Goal: Task Accomplishment & Management: Use online tool/utility

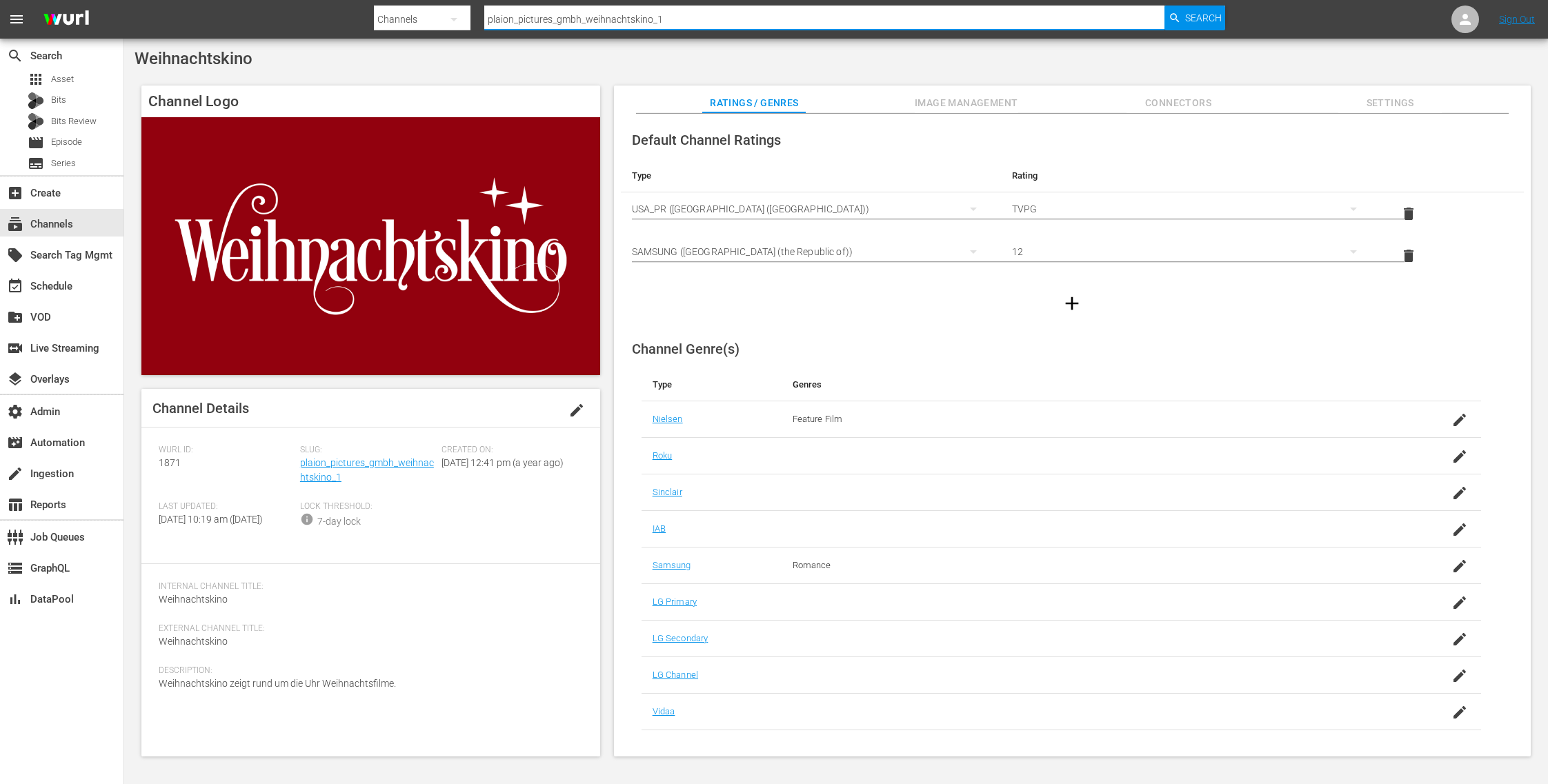
drag, startPoint x: 720, startPoint y: 21, endPoint x: 378, endPoint y: 16, distance: 342.0
click at [378, 16] on div "Search By Channels Search ID, Title, Description, Keywords, or Category plaion_…" at bounding box center [800, 19] width 851 height 33
type input "bad dad"
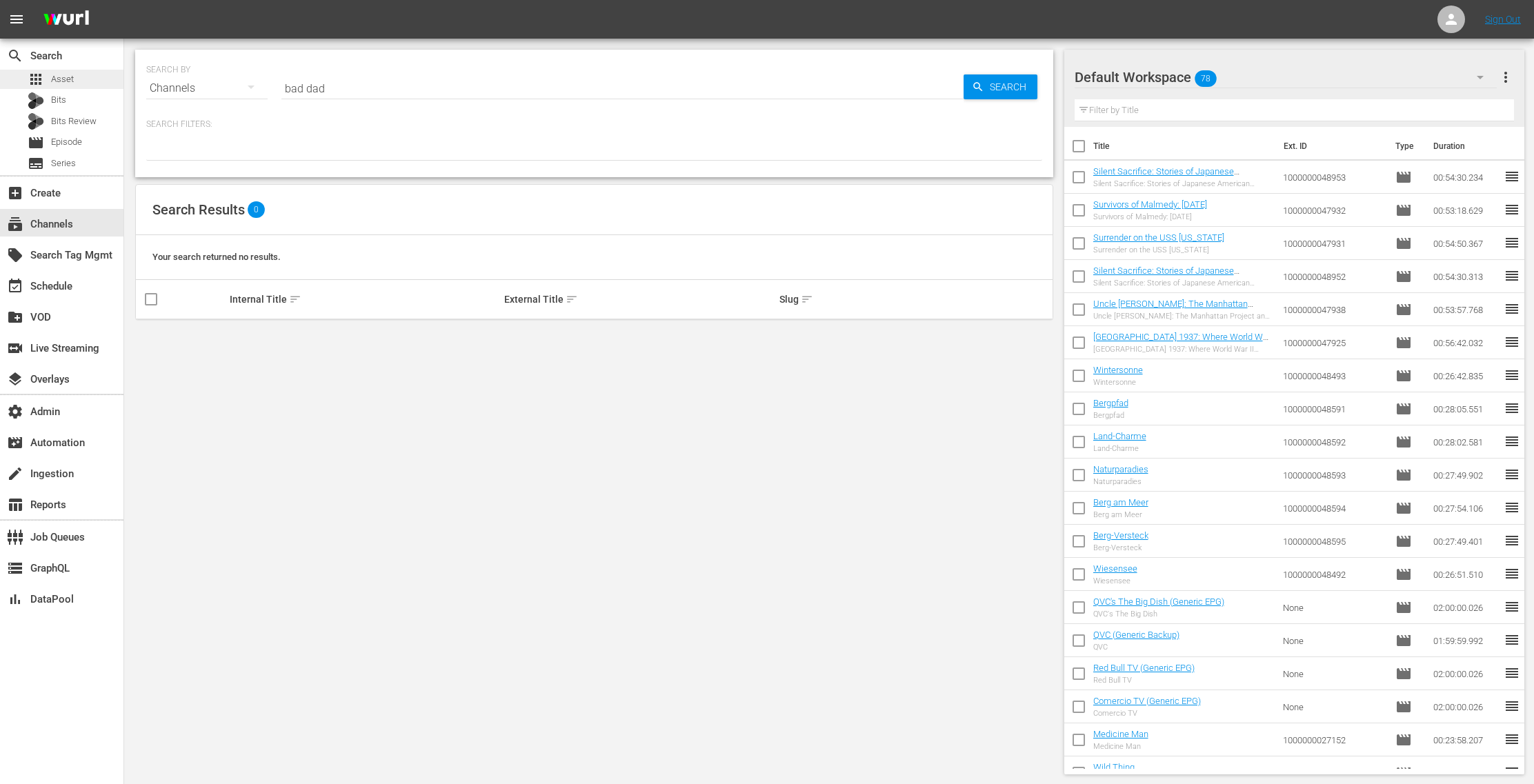
click at [86, 83] on div "apps Asset" at bounding box center [61, 79] width 124 height 19
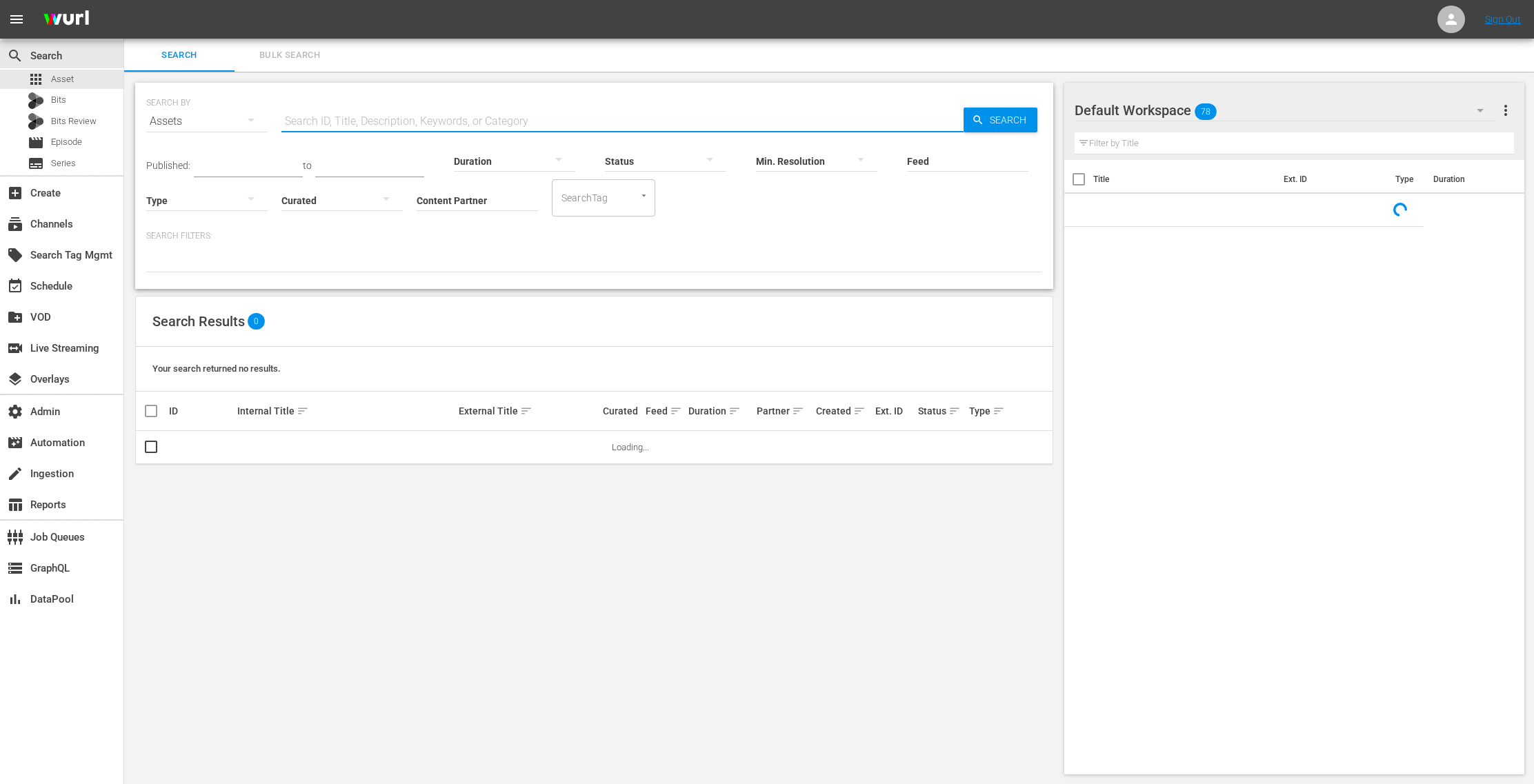
click at [322, 107] on input "text" at bounding box center [623, 121] width 682 height 33
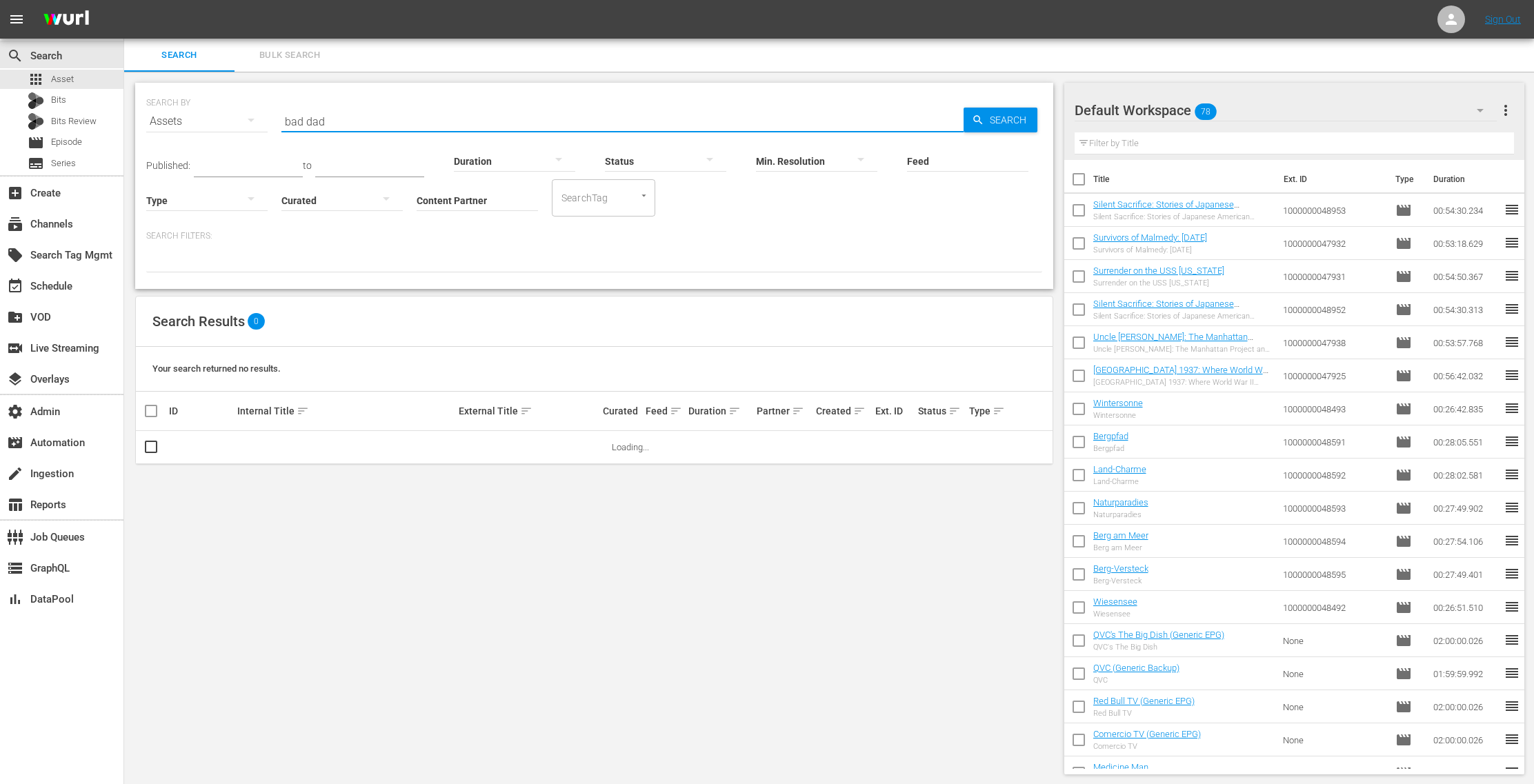
type input "bad dad"
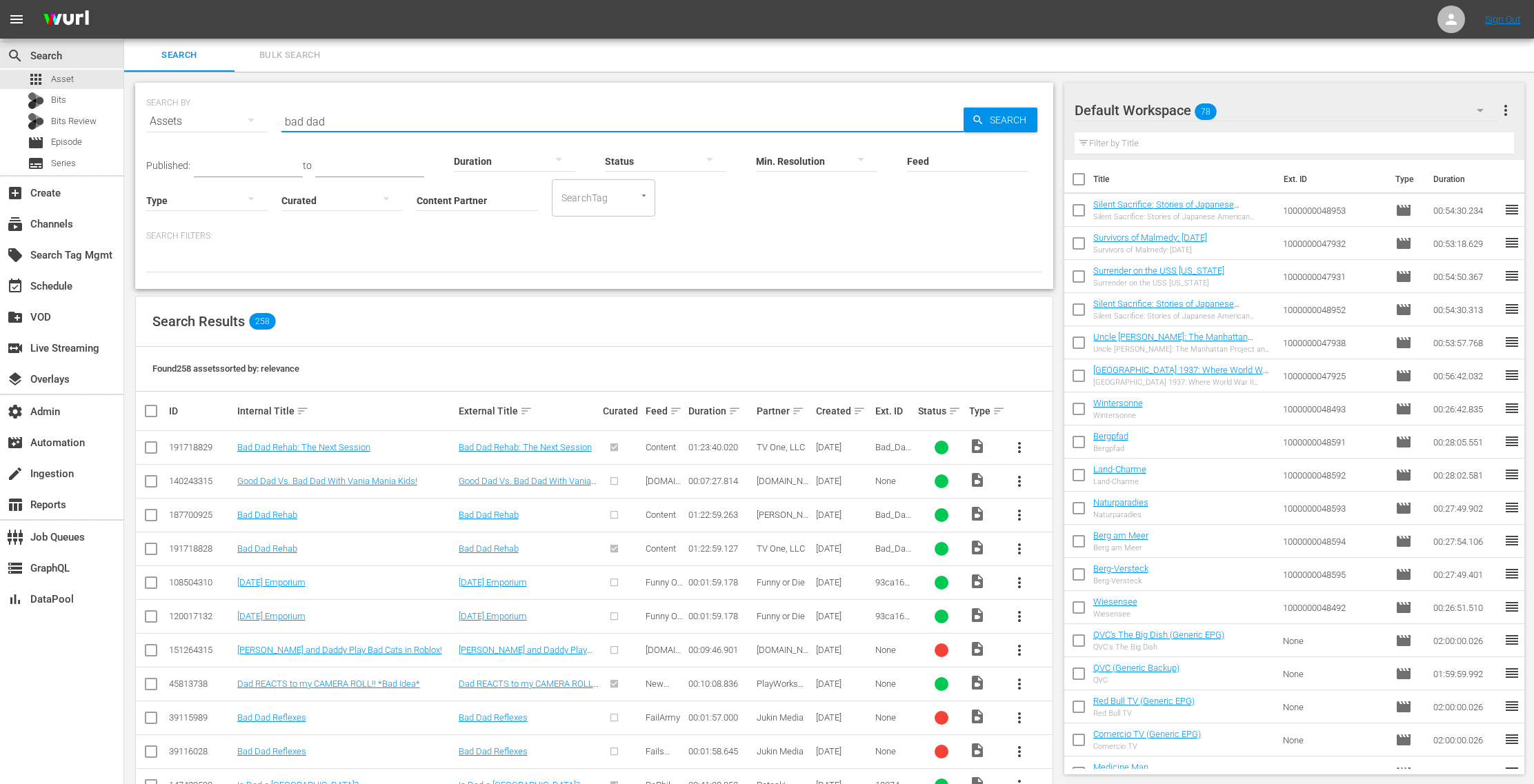
click at [483, 202] on input "Content Partner" at bounding box center [477, 201] width 121 height 49
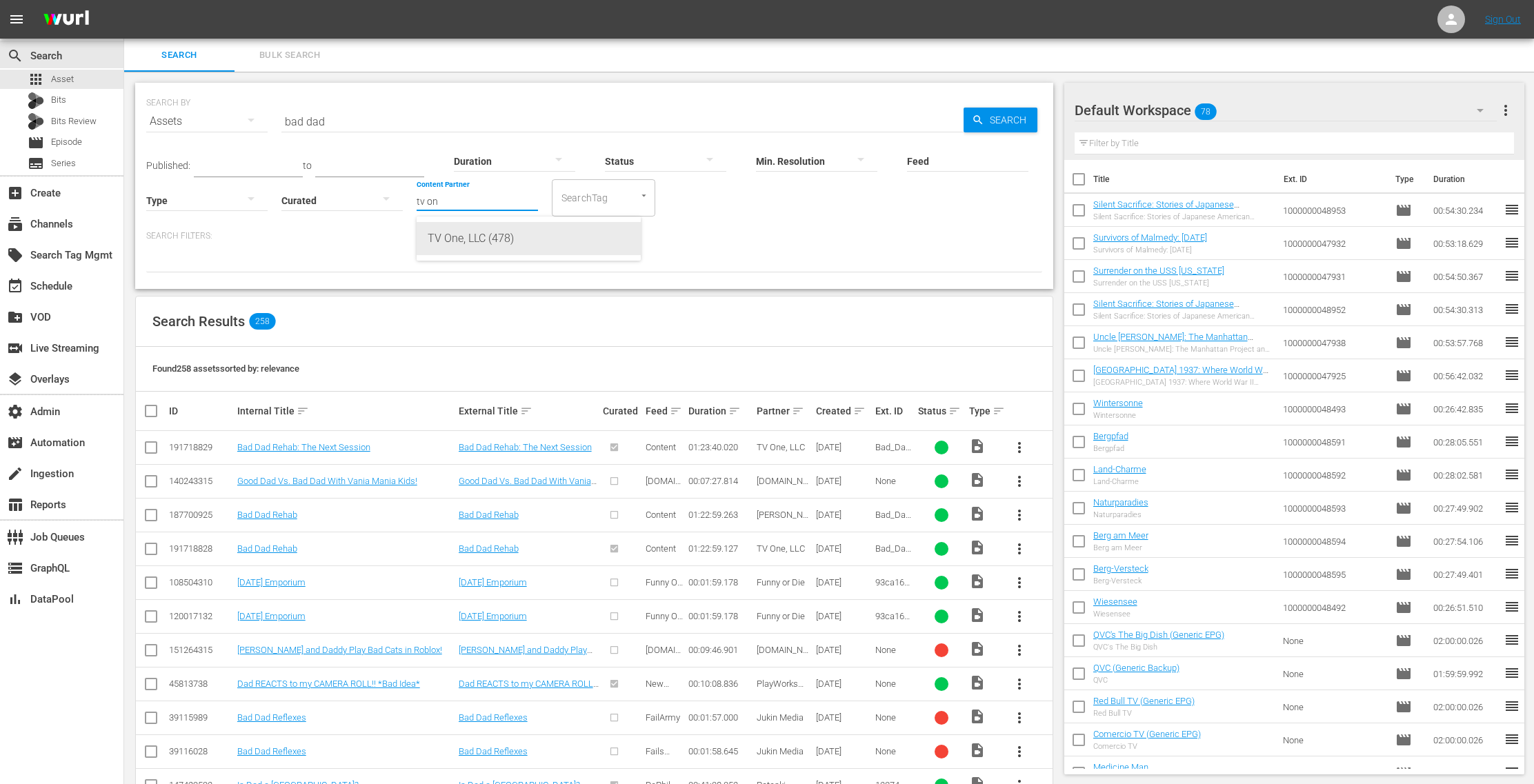
click at [532, 243] on div "TV One, LLC (478)" at bounding box center [529, 239] width 202 height 33
type input "TV One, LLC (478)"
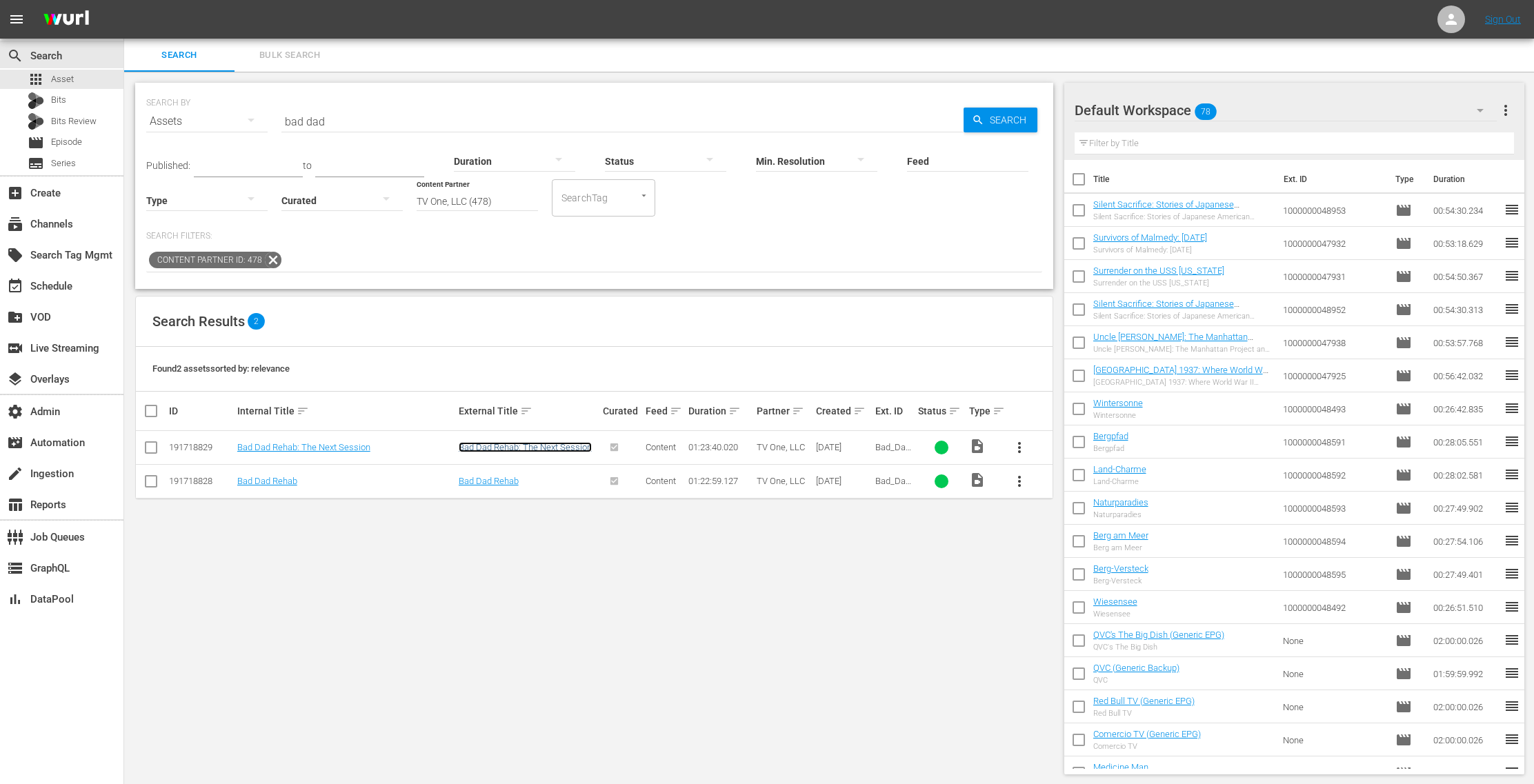
click at [508, 442] on link "Bad Dad Rehab: The Next Session" at bounding box center [525, 447] width 133 height 11
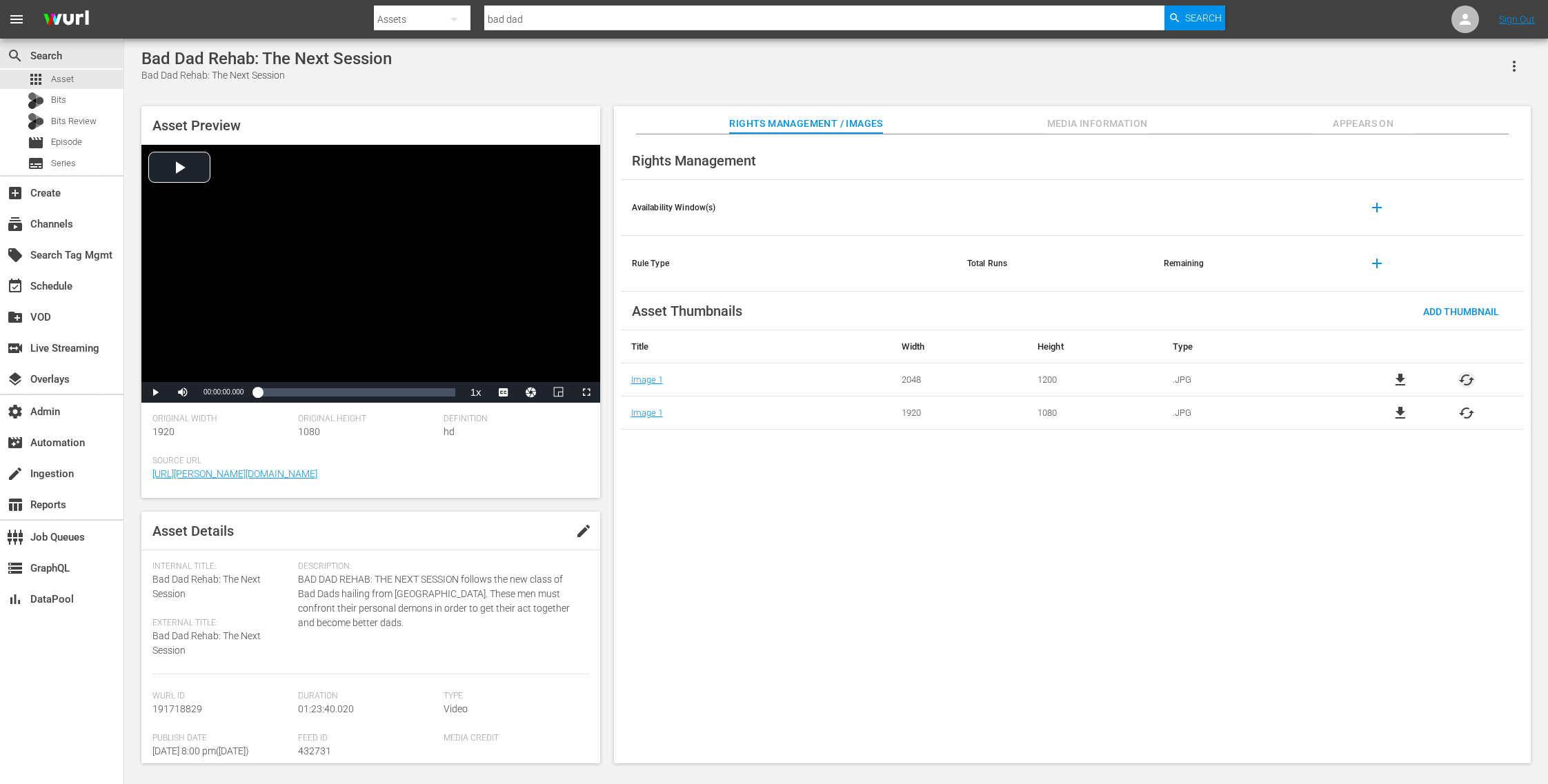
click at [1466, 380] on span "cached" at bounding box center [1466, 380] width 16 height 16
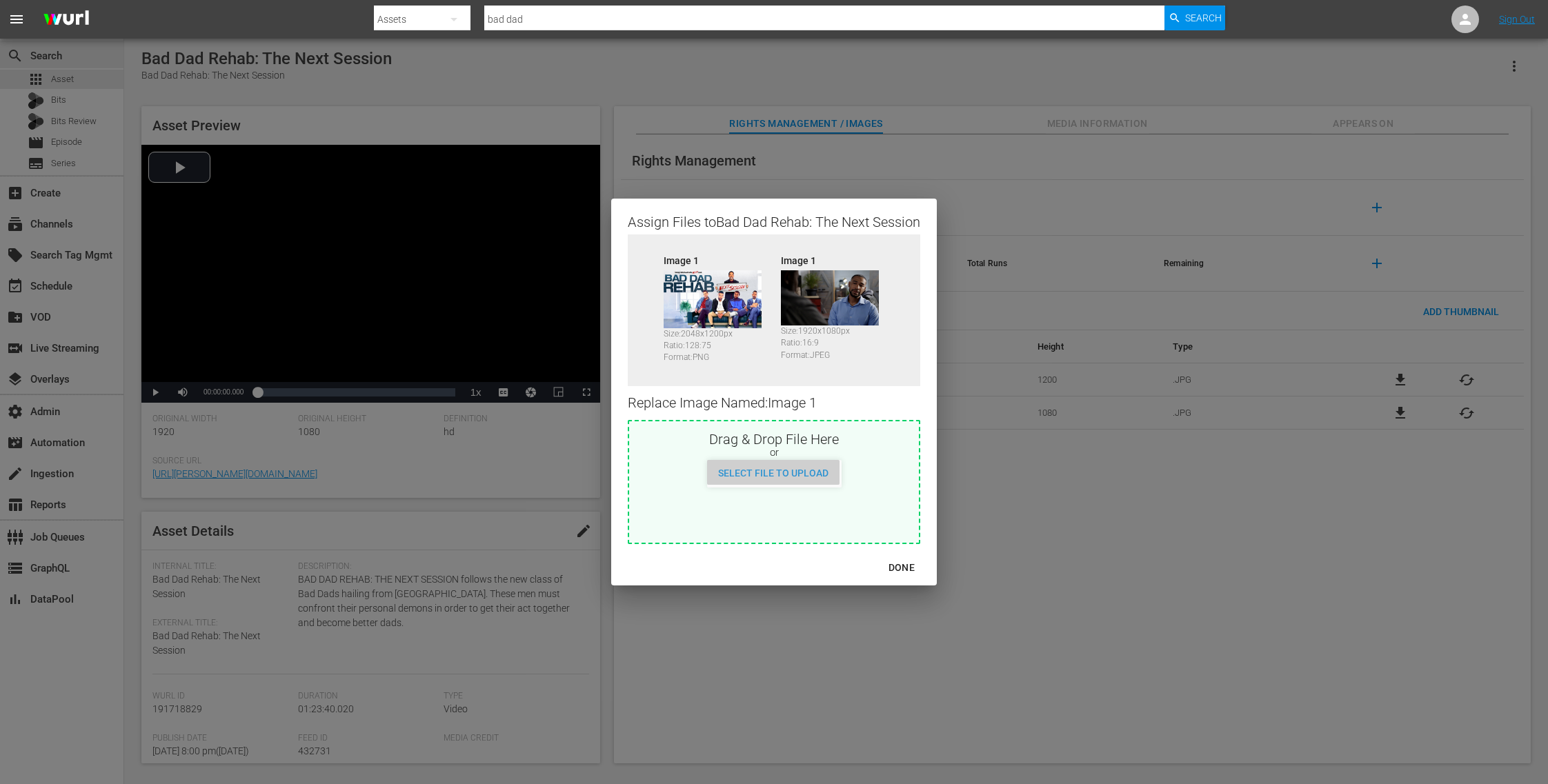
click at [812, 479] on div "Select File to Upload" at bounding box center [774, 473] width 133 height 25
type input "C:\fakepath\Bad_Dad_Rehab_NXT_Session_WURL_V2 (1).jpg"
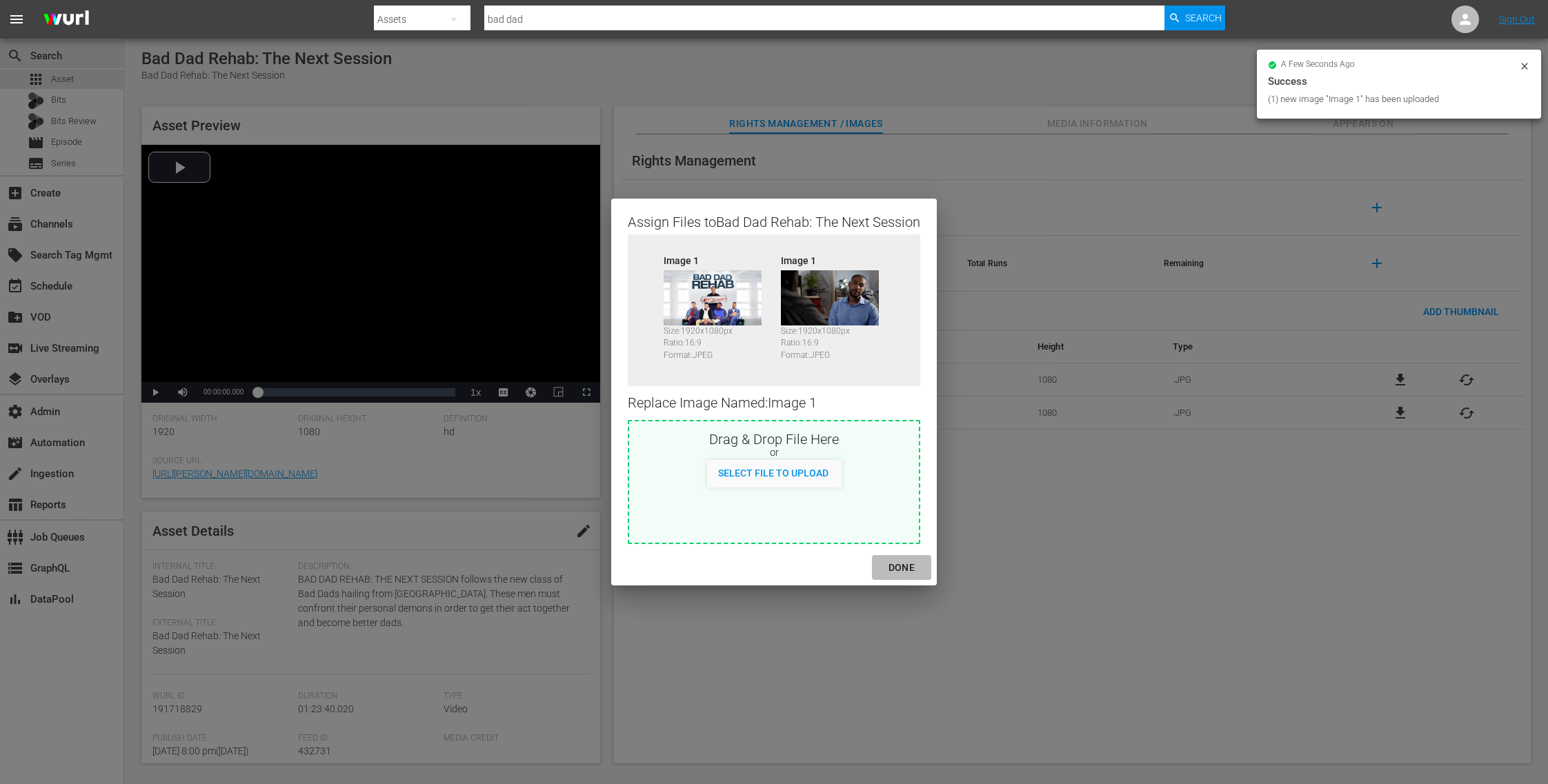
click at [908, 567] on div "DONE" at bounding box center [901, 567] width 48 height 17
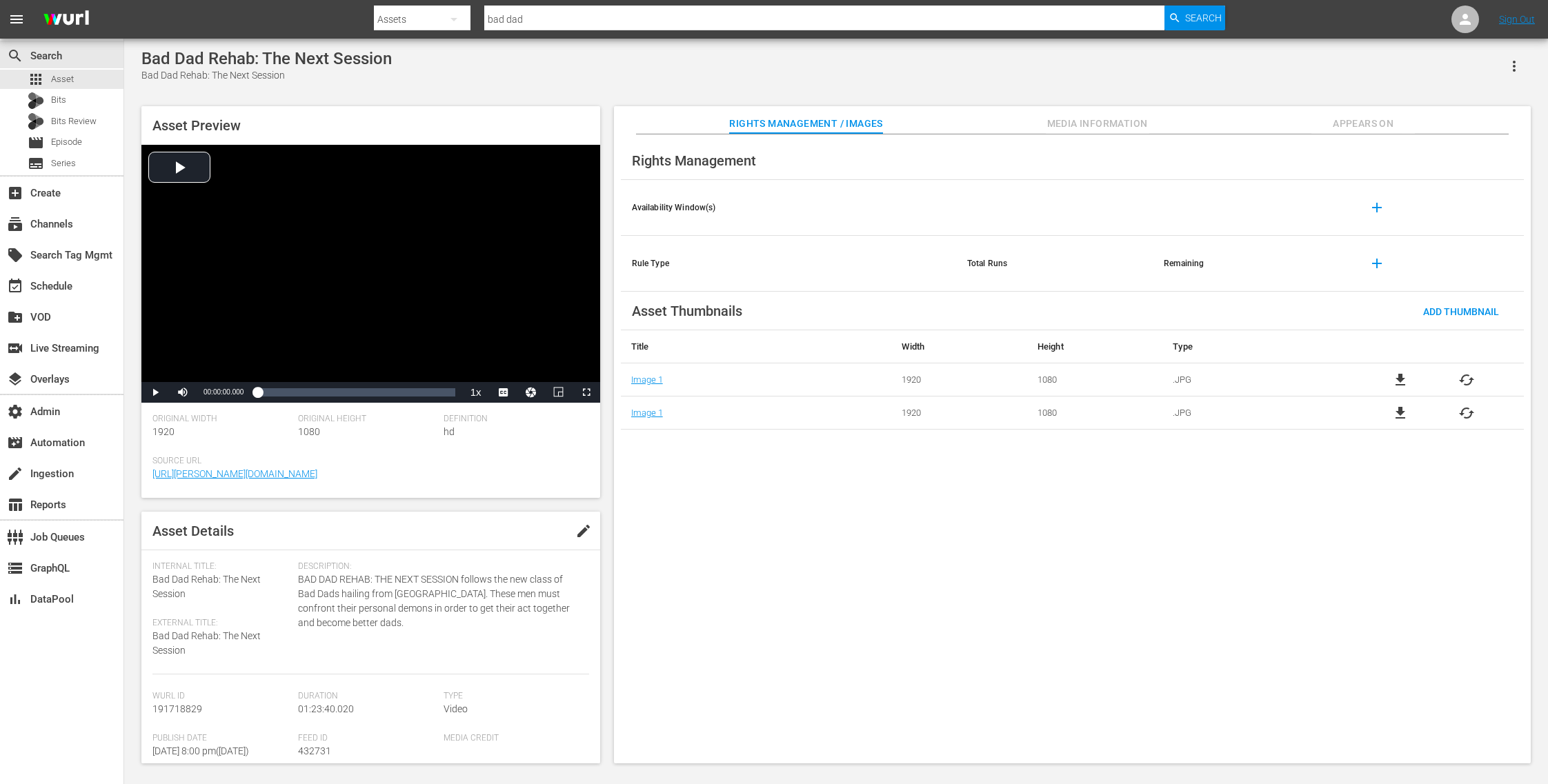
click at [457, 18] on icon "button" at bounding box center [454, 19] width 7 height 4
click at [439, 107] on div "Episodes" at bounding box center [418, 102] width 55 height 22
drag, startPoint x: 700, startPoint y: 24, endPoint x: 403, endPoint y: -33, distance: 302.4
click at [403, 0] on html "menu Search By Episodes Search ID, Title, Description, Keywords, or Category pl…" at bounding box center [774, 392] width 1548 height 784
type input "bad dad"
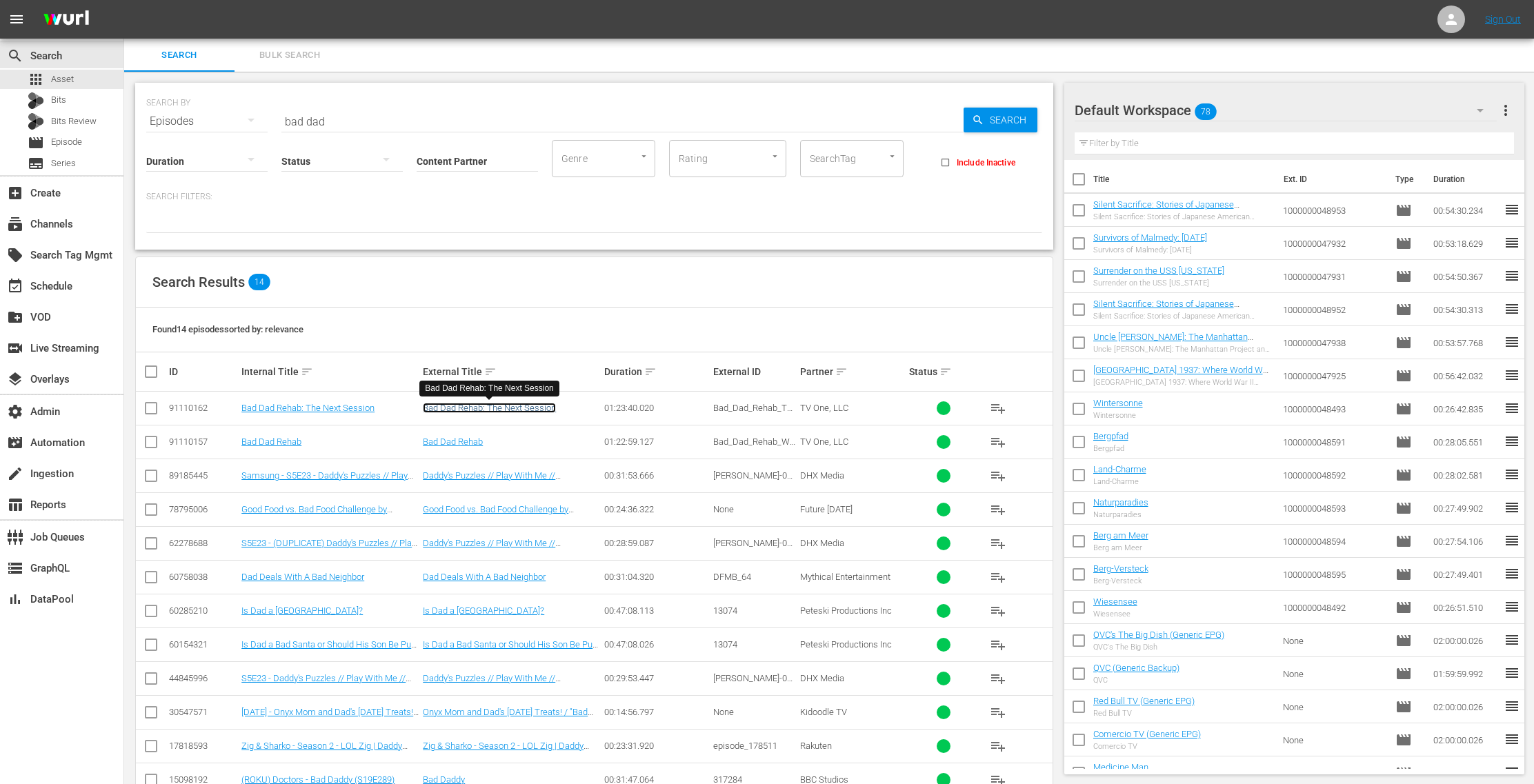
click at [512, 407] on link "Bad Dad Rehab: The Next Session" at bounding box center [489, 408] width 133 height 11
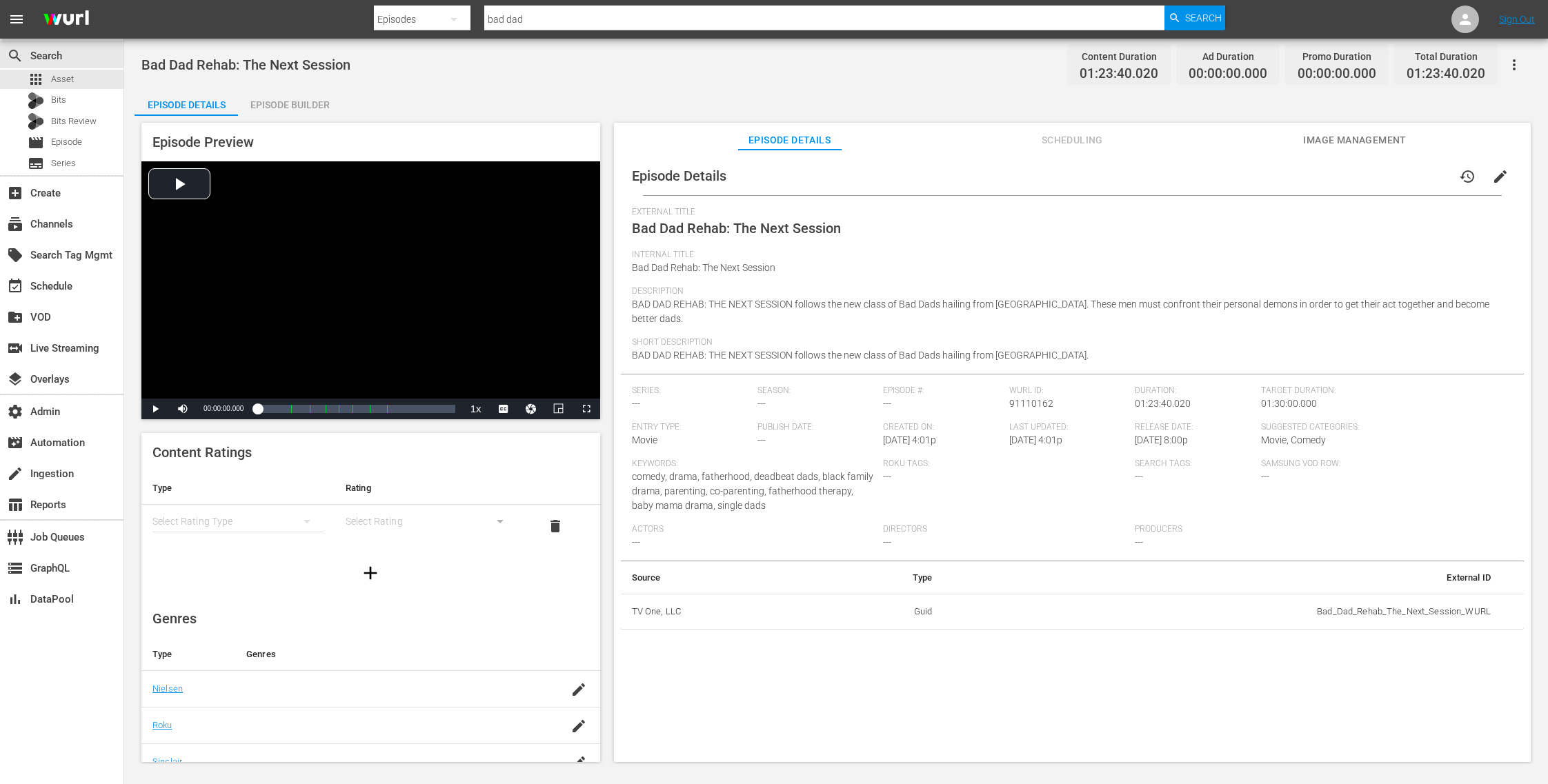
click at [1347, 140] on span "Image Management" at bounding box center [1355, 140] width 104 height 17
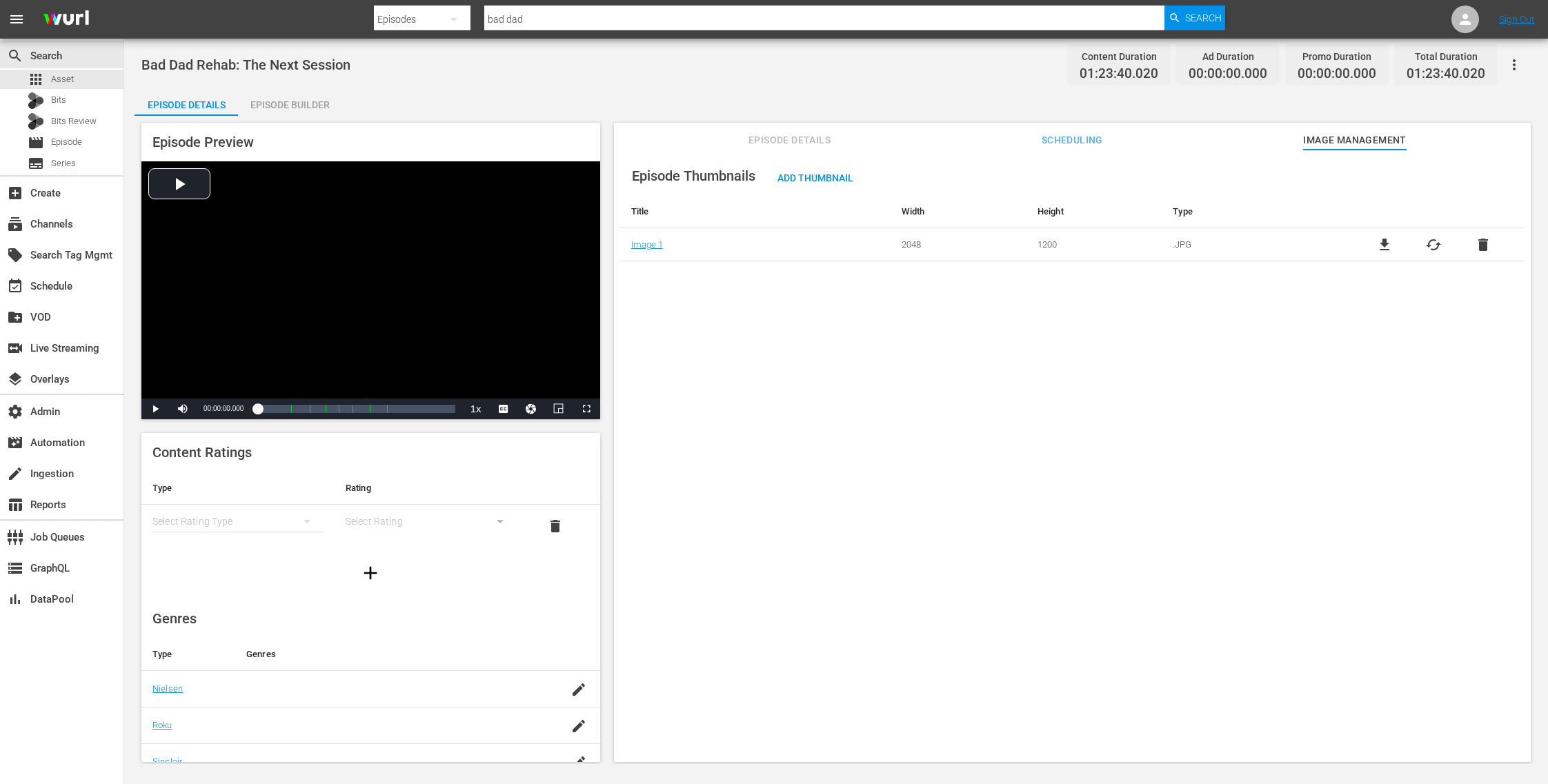
click at [1431, 245] on span "cached" at bounding box center [1433, 244] width 16 height 16
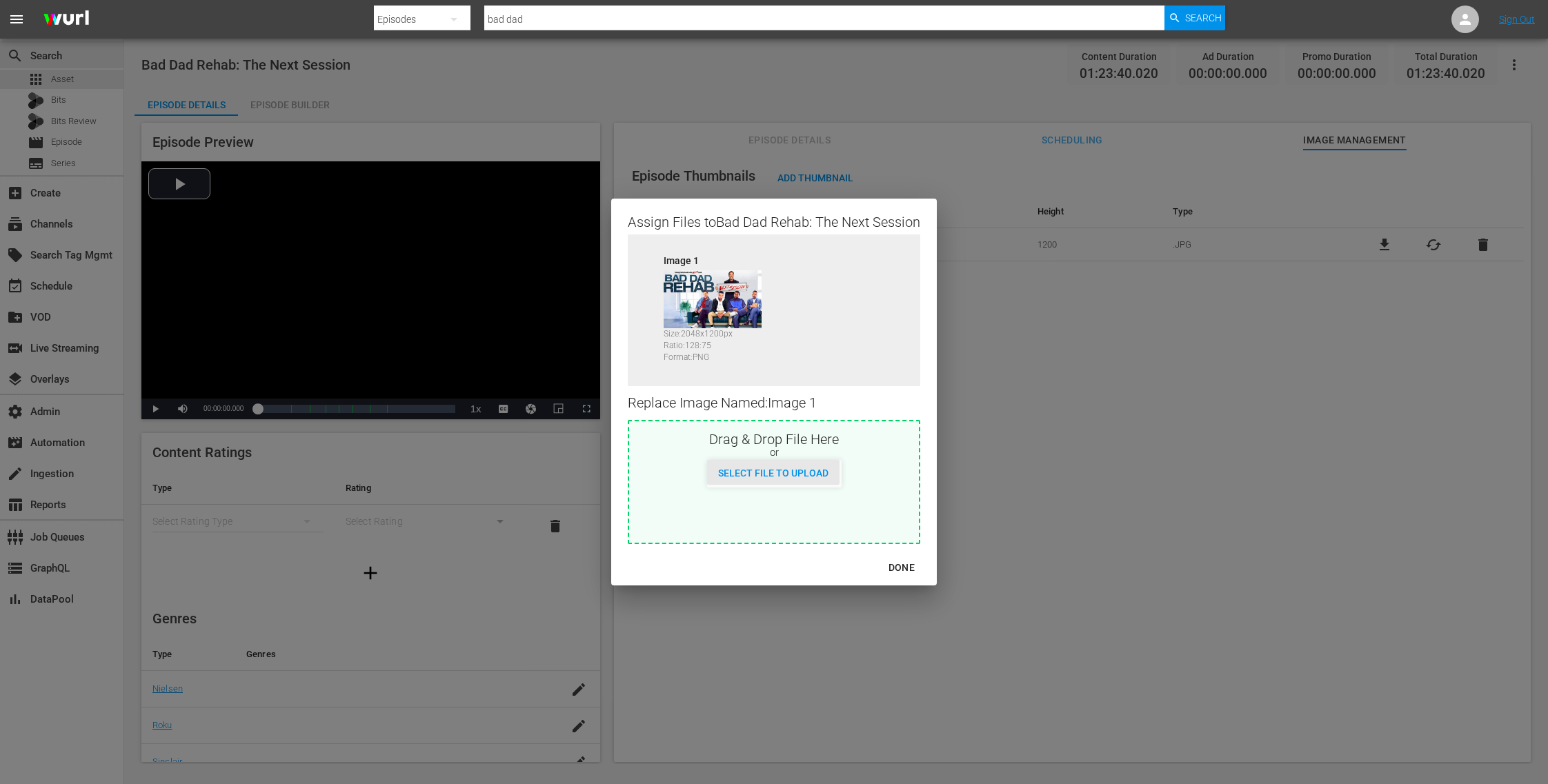
click at [789, 471] on span "Select File to Upload" at bounding box center [774, 473] width 133 height 11
type input "C:\fakepath\Bad_Dad_Rehab_NXT_Session_WURL_V2 (1).jpg"
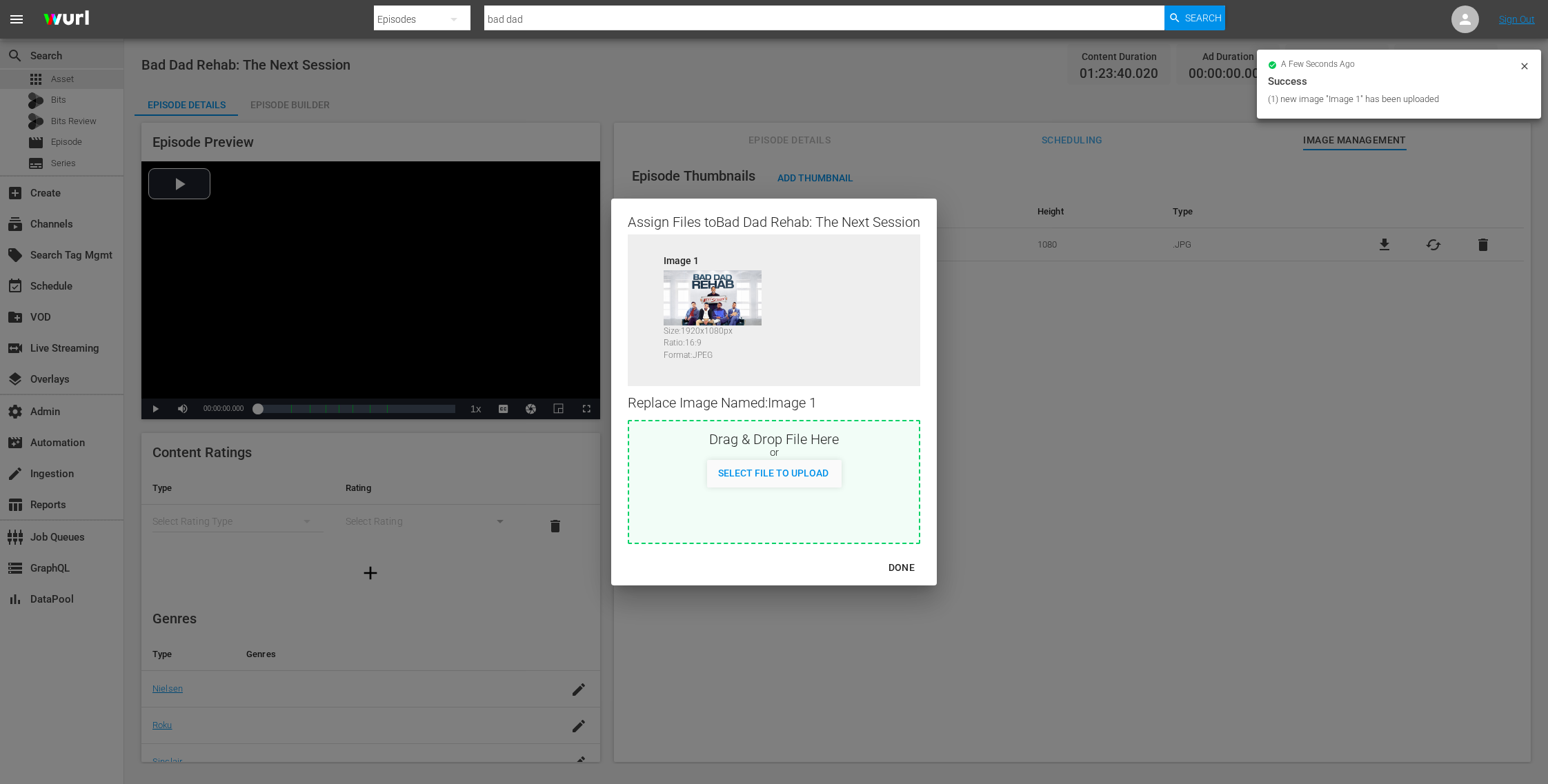
click at [908, 561] on div "DONE" at bounding box center [901, 567] width 48 height 17
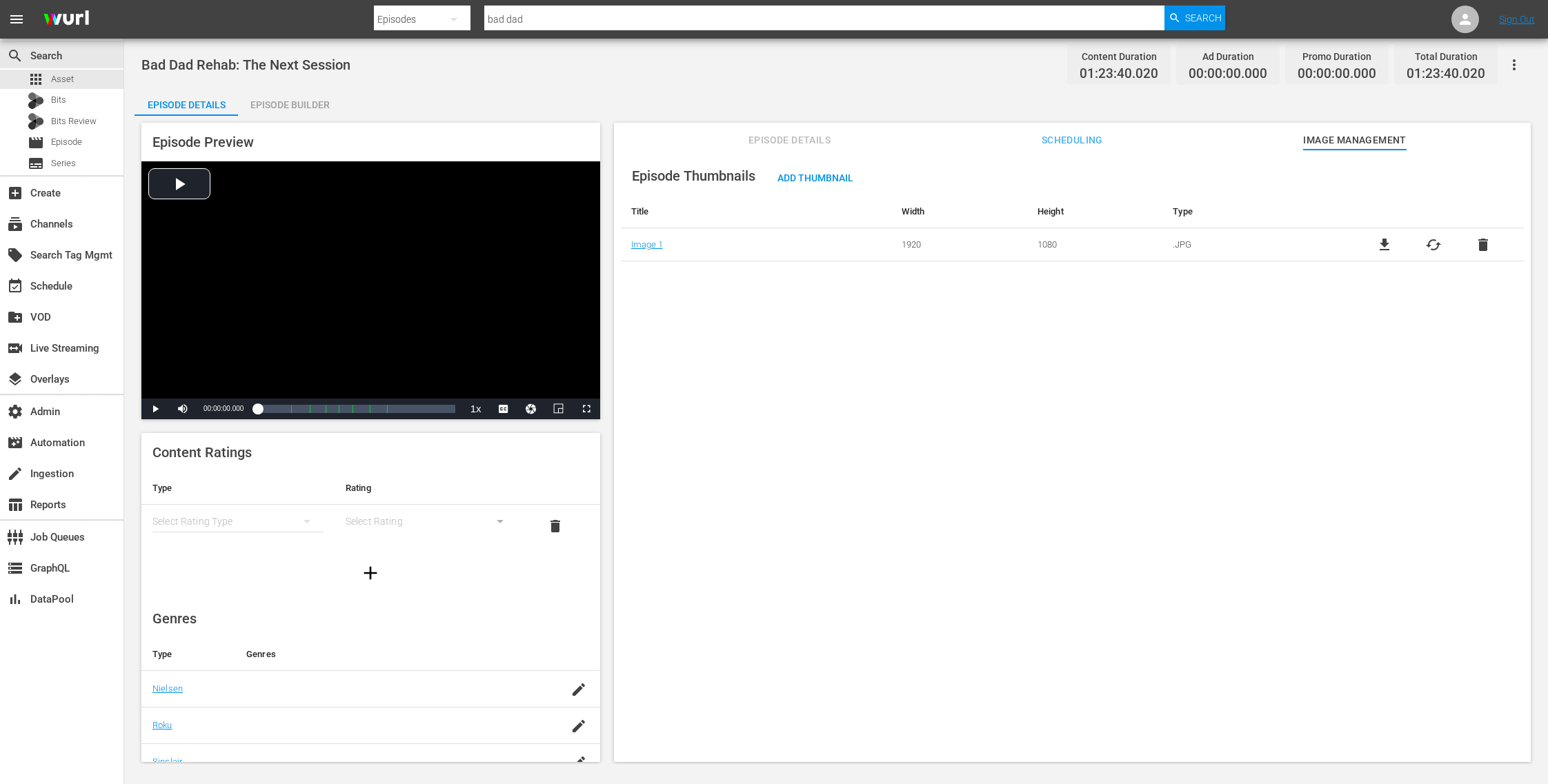
click at [772, 83] on div "Bad Dad Rehab: The Next Session Content Duration 01:23:40.020 Ad Duration 00:00…" at bounding box center [836, 402] width 1424 height 725
